Goal: Transaction & Acquisition: Purchase product/service

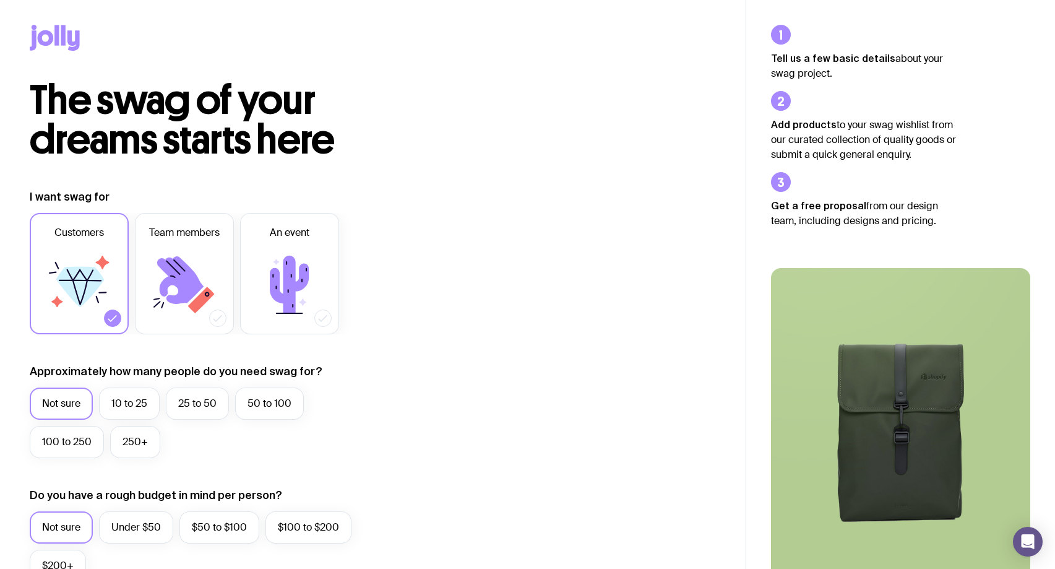
click at [92, 43] on div at bounding box center [373, 40] width 686 height 80
click at [68, 43] on icon at bounding box center [73, 40] width 12 height 20
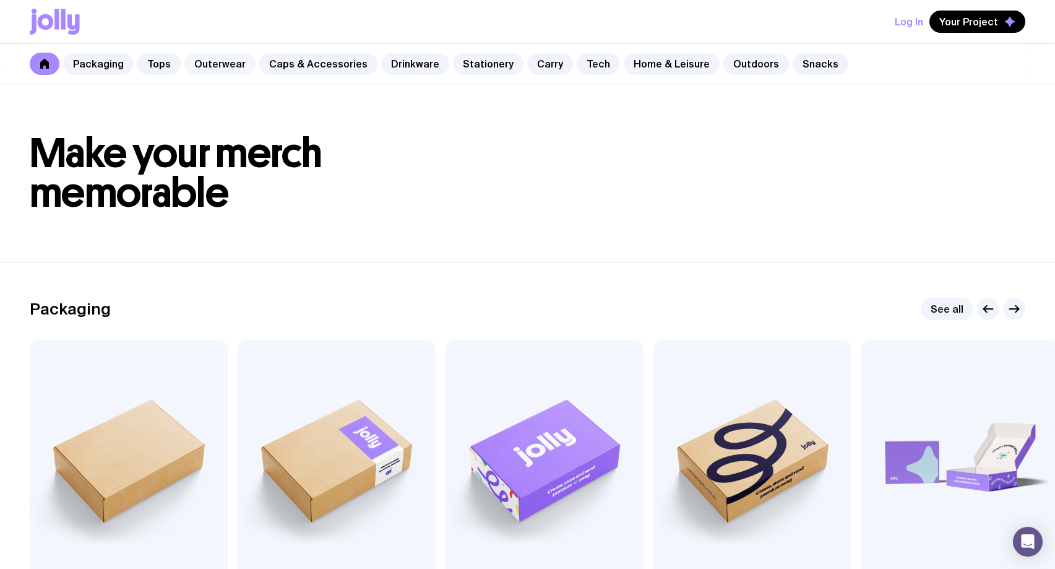
click at [196, 65] on link "Outerwear" at bounding box center [219, 64] width 71 height 22
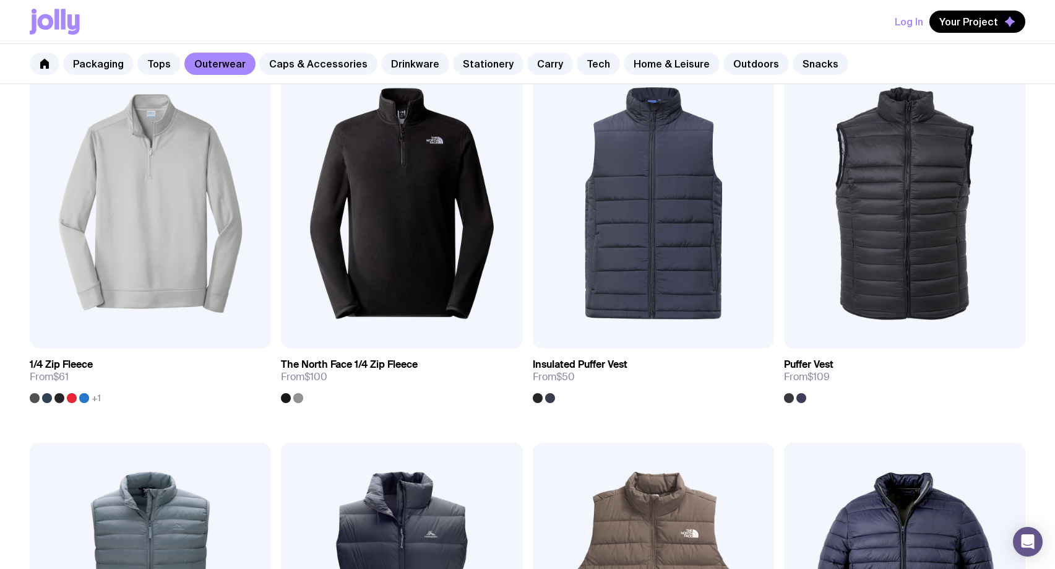
scroll to position [605, 0]
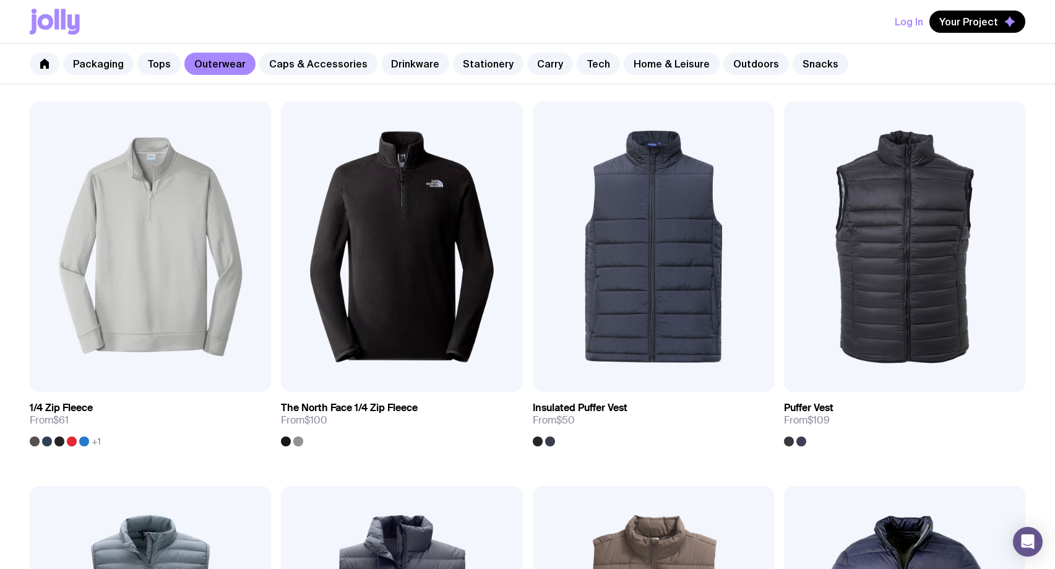
click at [680, 215] on img at bounding box center [653, 246] width 241 height 290
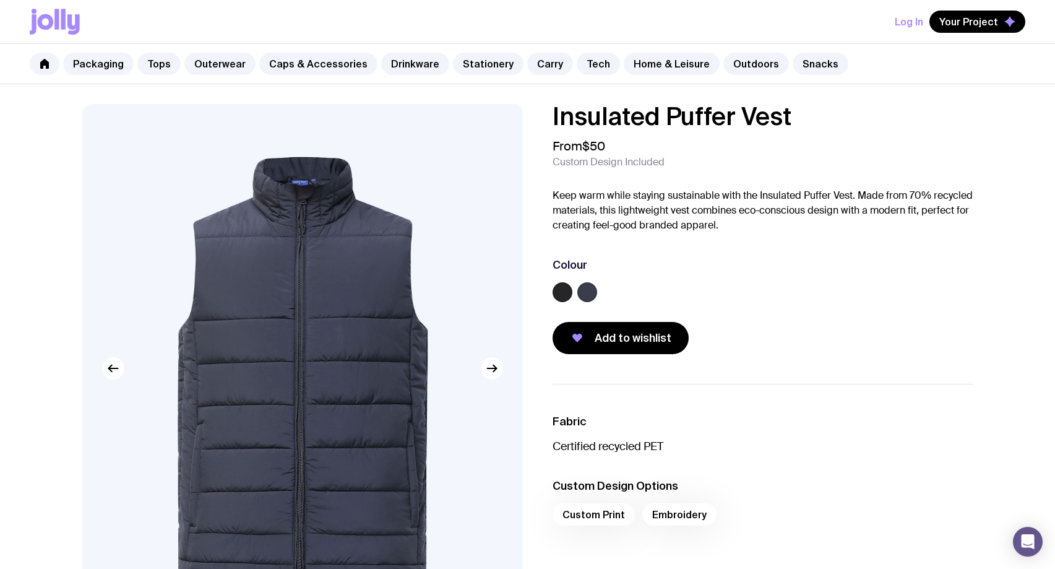
scroll to position [2, 0]
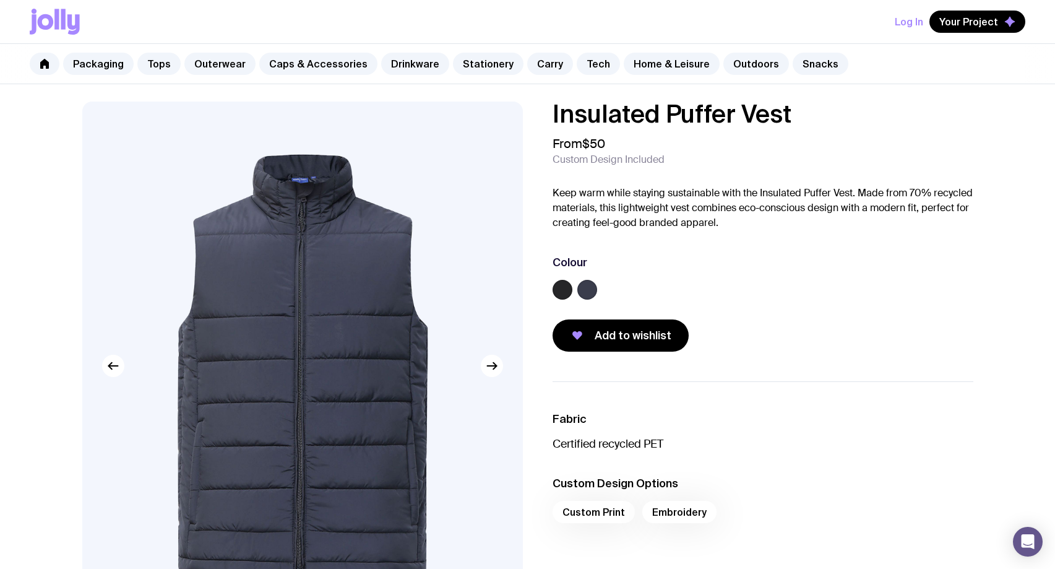
click at [580, 292] on label at bounding box center [587, 290] width 20 height 20
click at [0, 0] on input "radio" at bounding box center [0, 0] width 0 height 0
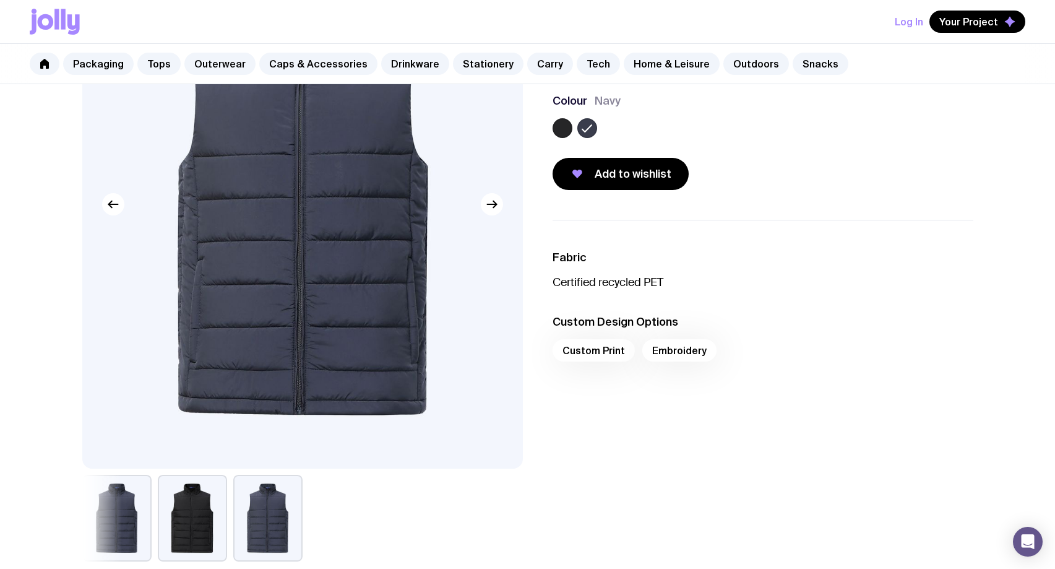
scroll to position [173, 0]
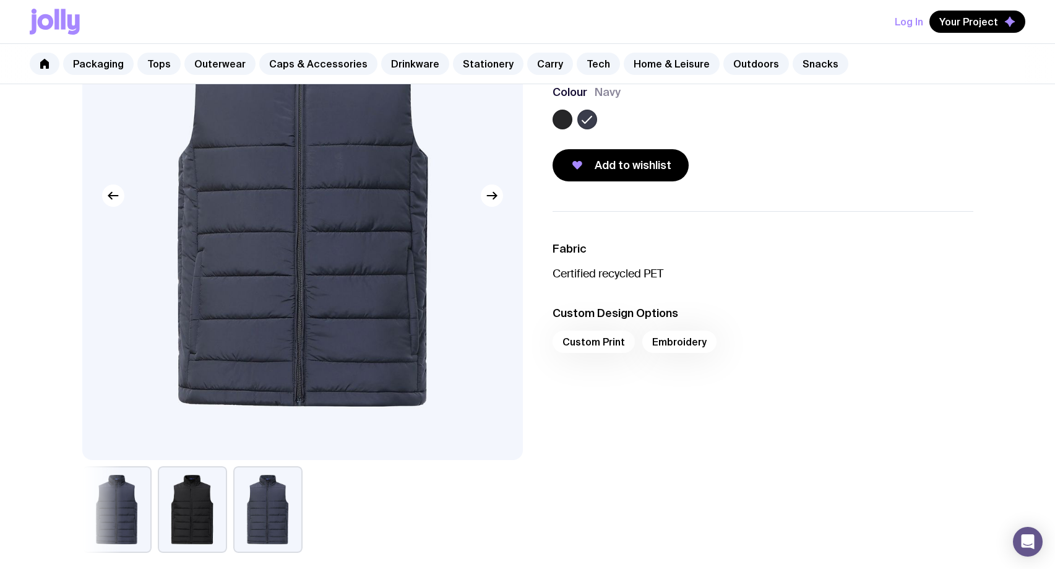
click at [588, 351] on div "Custom Print Embroidery" at bounding box center [763, 345] width 421 height 30
click at [590, 347] on div "Custom Print Embroidery" at bounding box center [763, 345] width 421 height 30
click at [597, 334] on div "Custom Print Embroidery" at bounding box center [763, 345] width 421 height 30
click at [595, 342] on div "Custom Print Embroidery" at bounding box center [763, 345] width 421 height 30
click at [717, 301] on ul "Fabric Certified recycled PET Custom Design Options Custom Print Embroidery" at bounding box center [763, 300] width 421 height 179
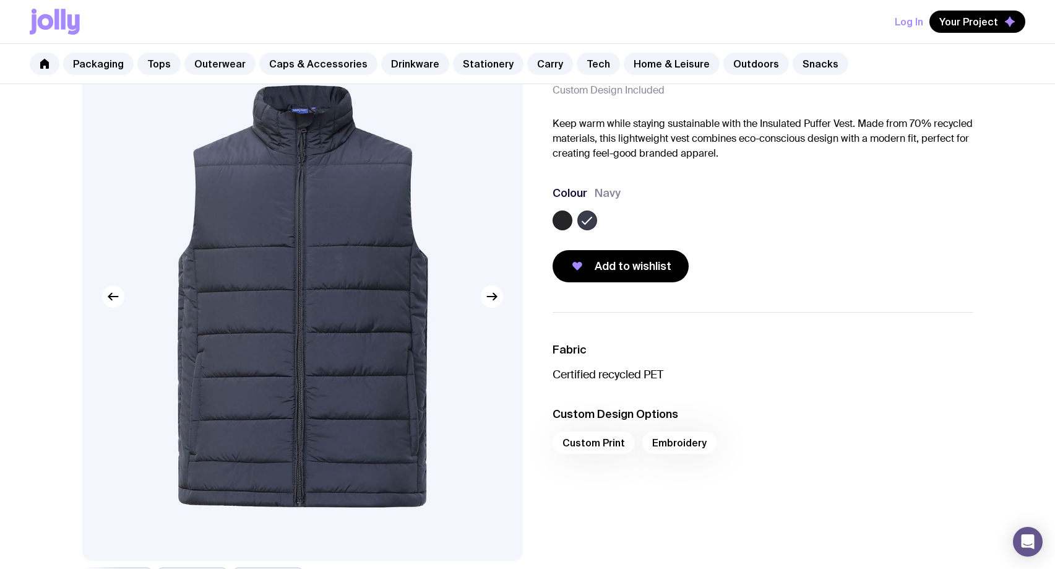
scroll to position [0, 0]
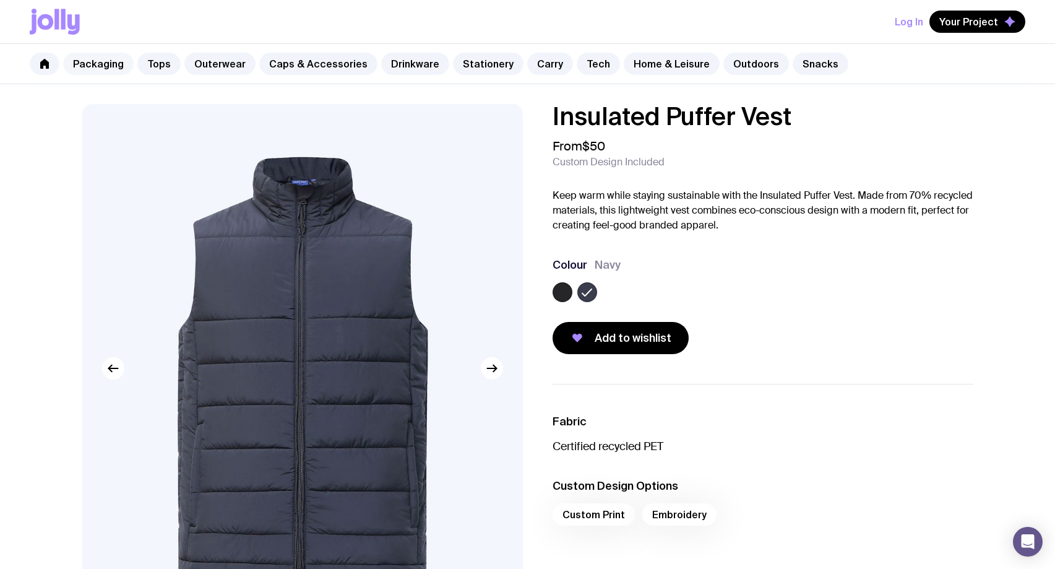
click at [129, 63] on link "Packaging" at bounding box center [98, 64] width 71 height 22
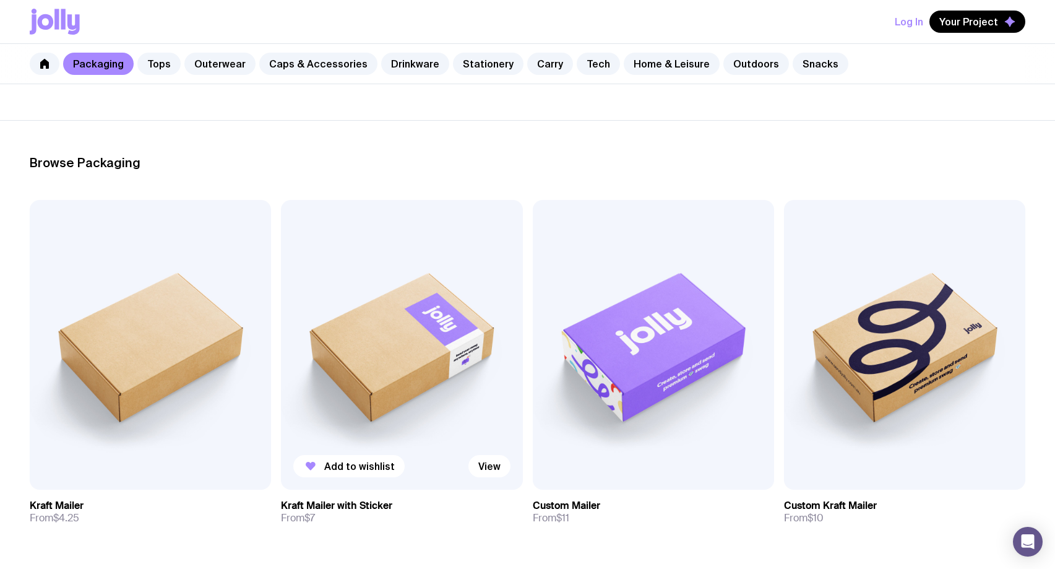
scroll to position [163, 0]
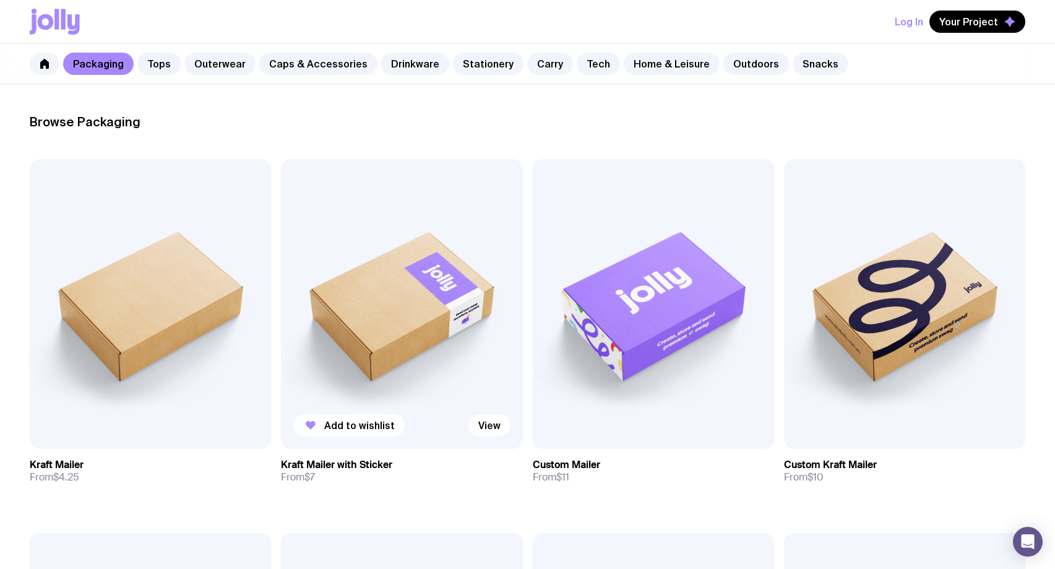
click at [423, 310] on img at bounding box center [401, 304] width 241 height 290
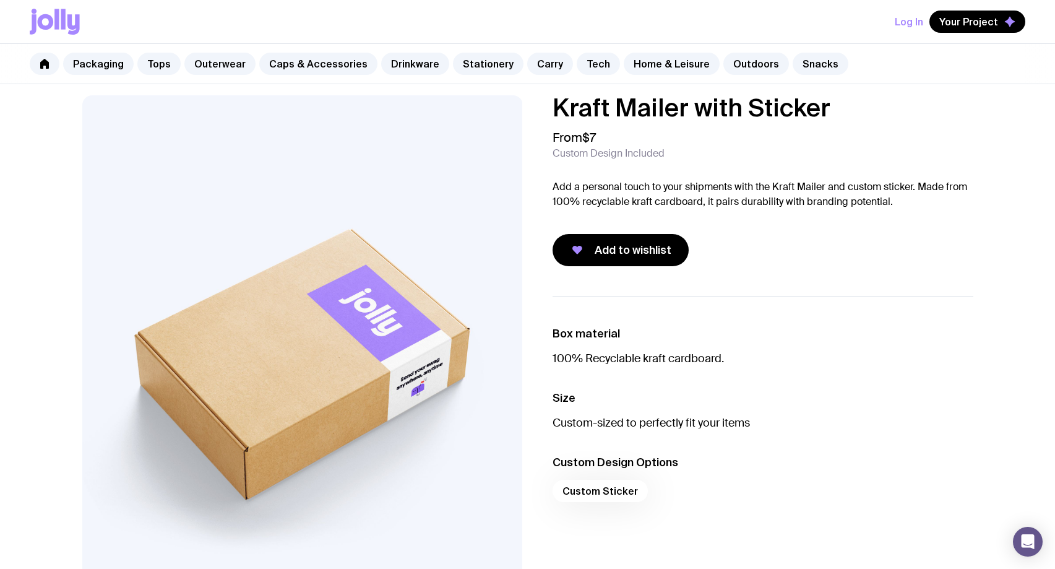
scroll to position [14, 0]
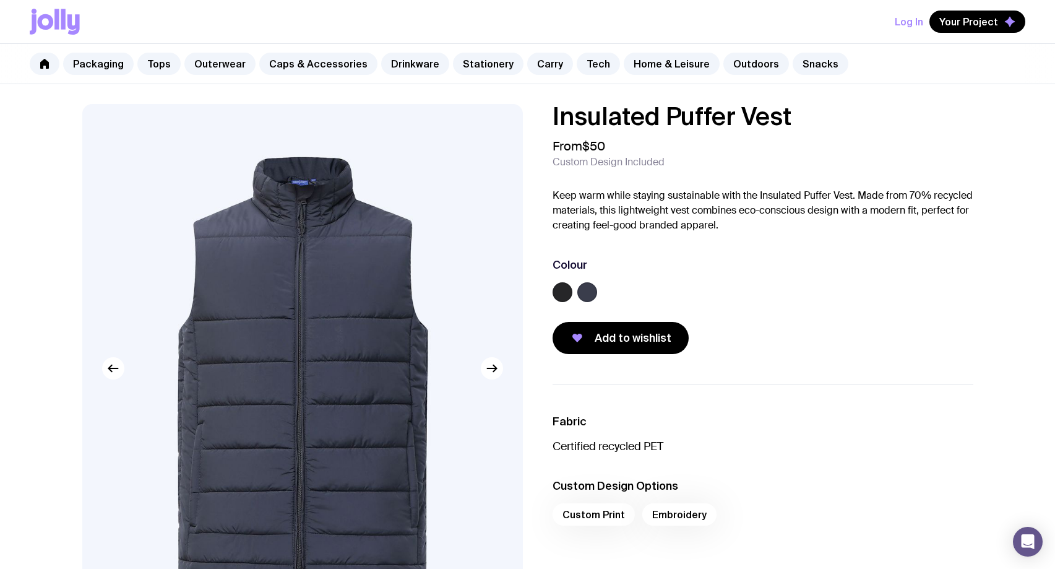
click at [296, 192] on img at bounding box center [302, 368] width 441 height 528
click at [296, 163] on img at bounding box center [302, 368] width 441 height 528
